Goal: Navigation & Orientation: Find specific page/section

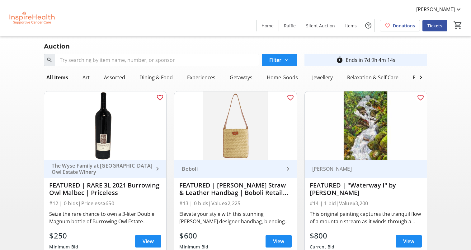
scroll to position [93, 0]
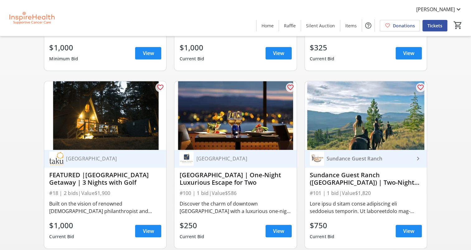
scroll to position [374, 0]
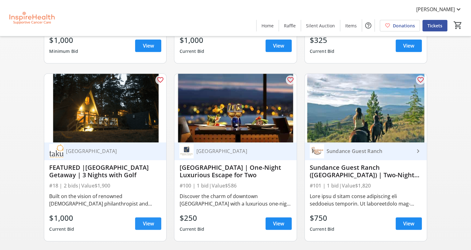
click at [145, 228] on span "View" at bounding box center [148, 223] width 11 height 7
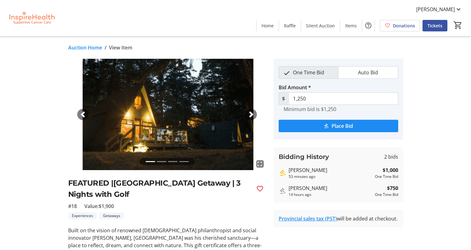
click at [83, 48] on link "Auction Home" at bounding box center [85, 47] width 34 height 7
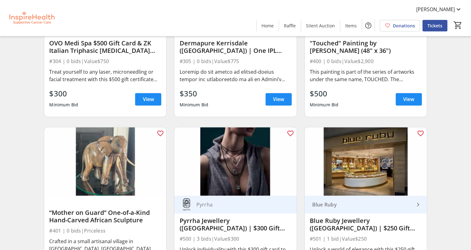
scroll to position [3175, 0]
